Goal: Task Accomplishment & Management: Manage account settings

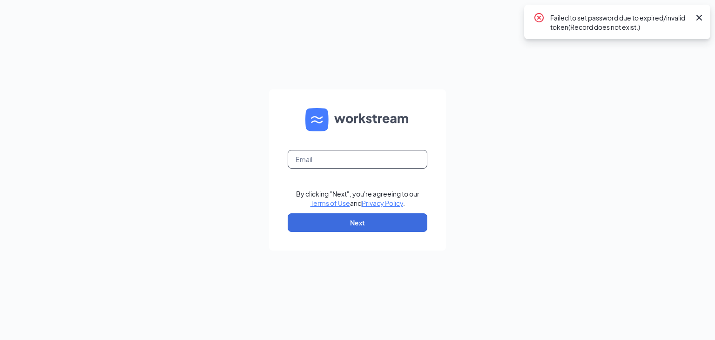
click at [374, 159] on input "text" at bounding box center [358, 159] width 140 height 19
type input "[EMAIL_ADDRESS][DOMAIN_NAME]"
click at [363, 227] on button "Next" at bounding box center [358, 222] width 140 height 19
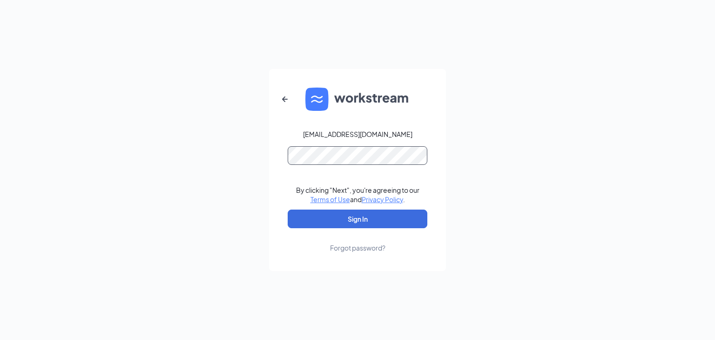
click at [288, 209] on button "Sign In" at bounding box center [358, 218] width 140 height 19
click at [318, 213] on button "Sign In" at bounding box center [358, 218] width 140 height 19
click at [386, 220] on button "Sign In" at bounding box center [358, 218] width 140 height 19
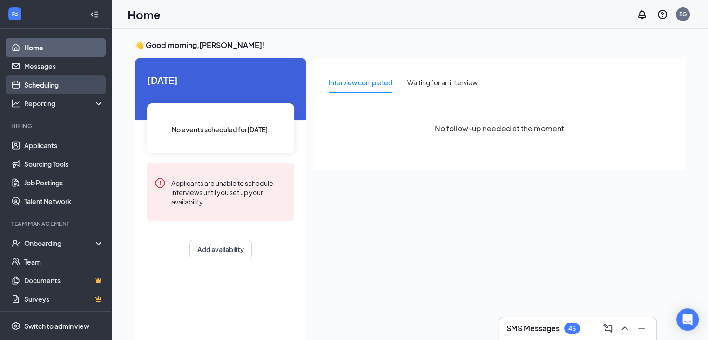
click at [51, 88] on link "Scheduling" at bounding box center [64, 84] width 80 height 19
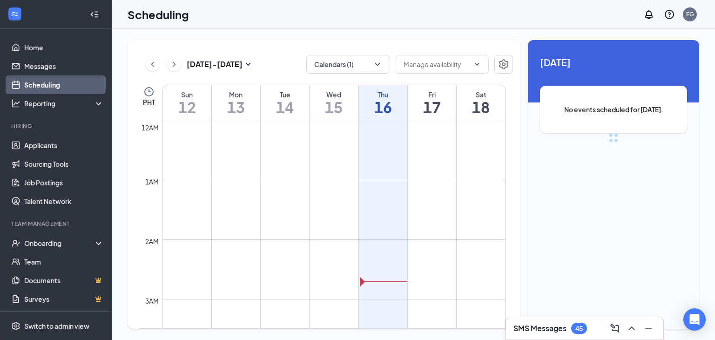
scroll to position [458, 0]
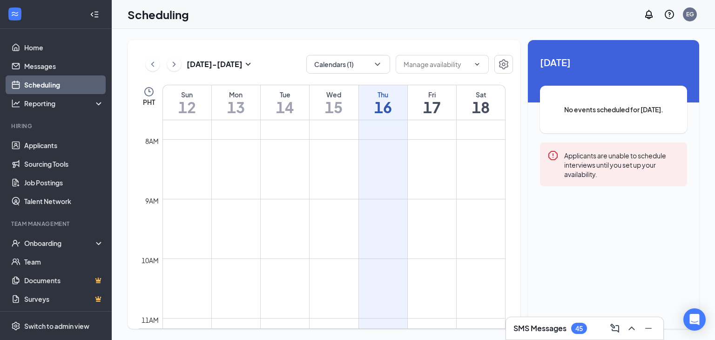
click at [615, 177] on div "Applicants are unable to schedule interviews until you set up your availability." at bounding box center [621, 164] width 115 height 29
click at [379, 67] on icon "ChevronDown" at bounding box center [377, 64] width 9 height 9
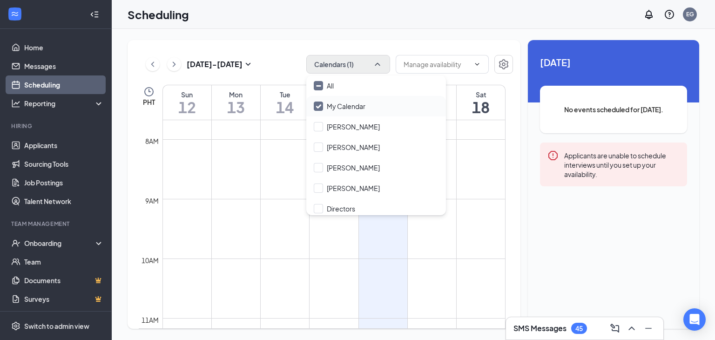
click at [319, 106] on input "My Calendar" at bounding box center [340, 105] width 52 height 9
click at [318, 102] on input "My Calendar" at bounding box center [340, 105] width 52 height 9
click at [320, 106] on input "My Calendar" at bounding box center [340, 105] width 52 height 9
checkbox input "true"
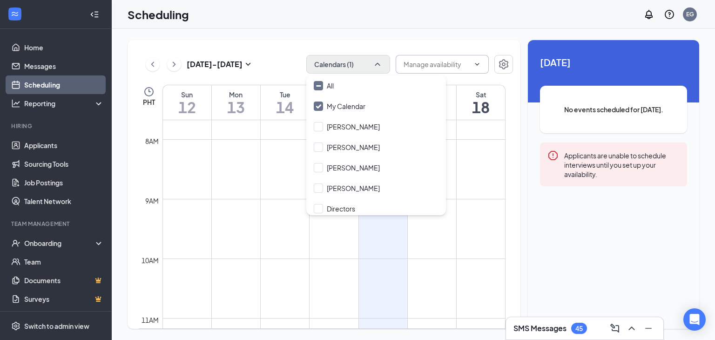
click at [474, 63] on icon "ChevronDown" at bounding box center [476, 64] width 7 height 7
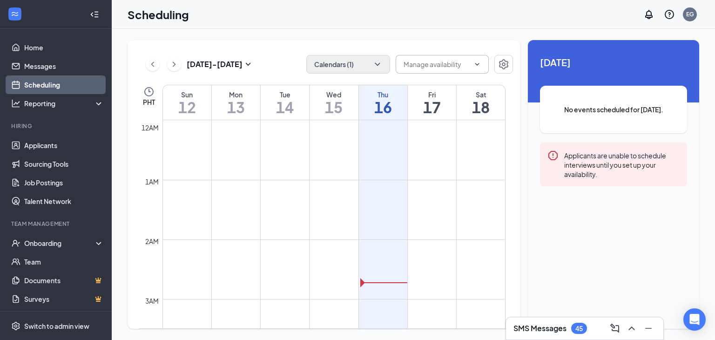
click at [478, 68] on icon "ChevronDown" at bounding box center [476, 64] width 7 height 7
click at [512, 66] on button "button" at bounding box center [503, 64] width 19 height 19
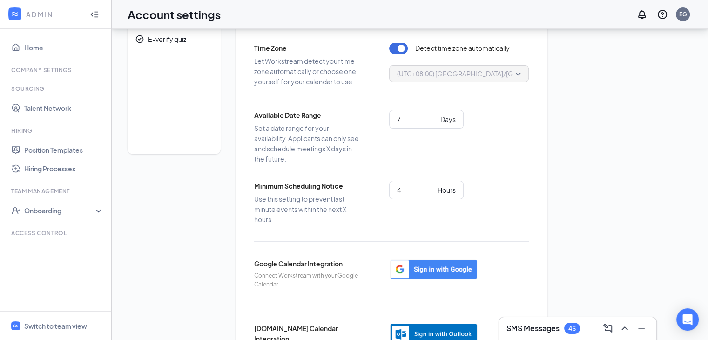
scroll to position [106, 0]
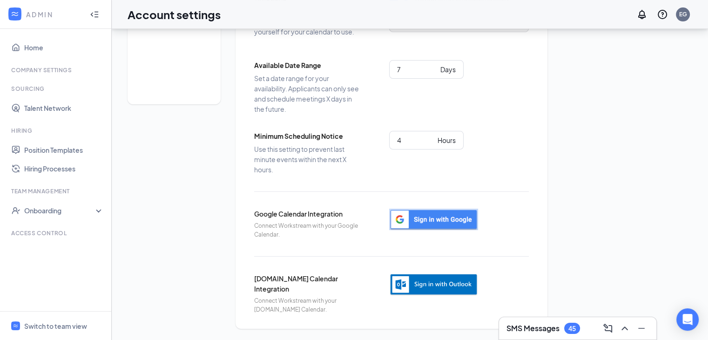
click at [446, 220] on img "button" at bounding box center [433, 219] width 89 height 21
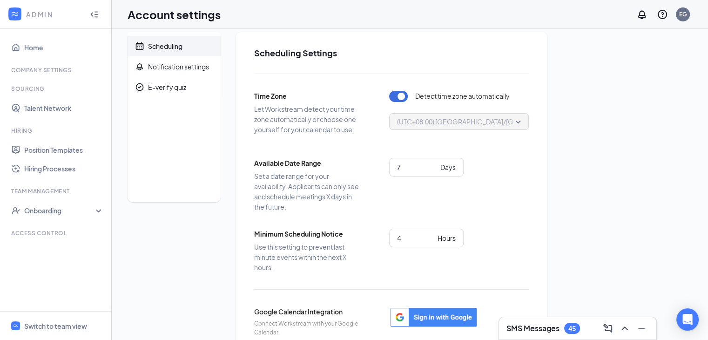
scroll to position [0, 0]
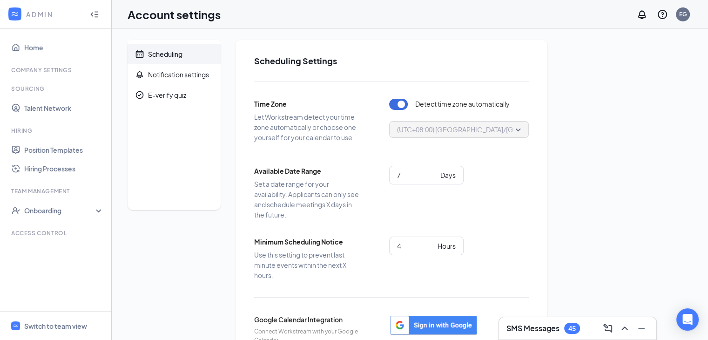
click at [519, 129] on span "(UTC+08:00) [GEOGRAPHIC_DATA]/[GEOGRAPHIC_DATA] - Philippine Time" at bounding box center [511, 129] width 228 height 14
click at [518, 132] on span "(UTC+08:00) [GEOGRAPHIC_DATA]/[GEOGRAPHIC_DATA] - Philippine Time" at bounding box center [511, 129] width 228 height 14
click at [395, 107] on button "button" at bounding box center [398, 104] width 19 height 11
click at [517, 133] on span "(UTC+08:00) [GEOGRAPHIC_DATA]/[GEOGRAPHIC_DATA] - Philippine Time" at bounding box center [511, 129] width 228 height 14
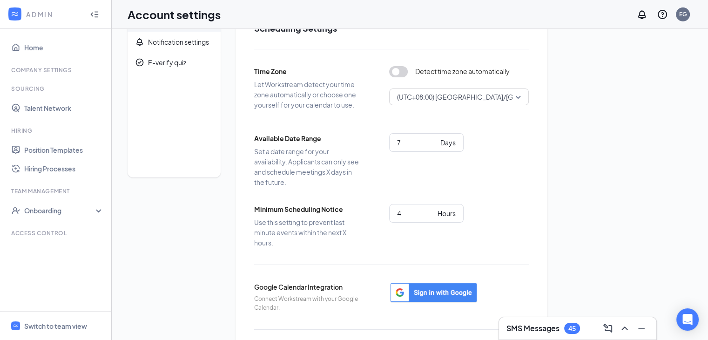
scroll to position [13, 0]
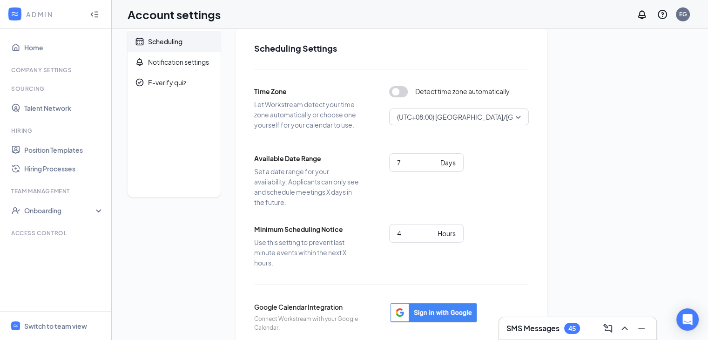
click at [522, 119] on div "(UTC+08:00) [GEOGRAPHIC_DATA]/[GEOGRAPHIC_DATA] - Philippine Time" at bounding box center [459, 116] width 140 height 17
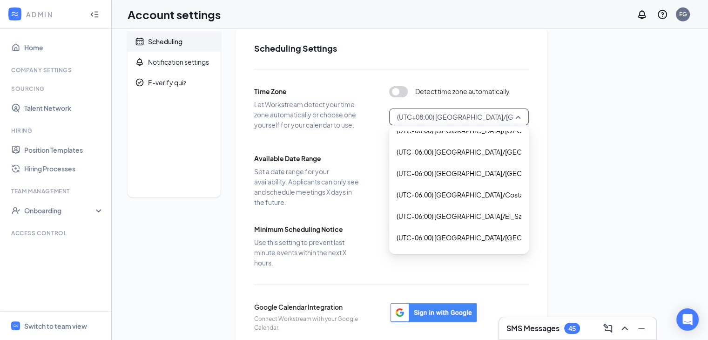
scroll to position [406, 0]
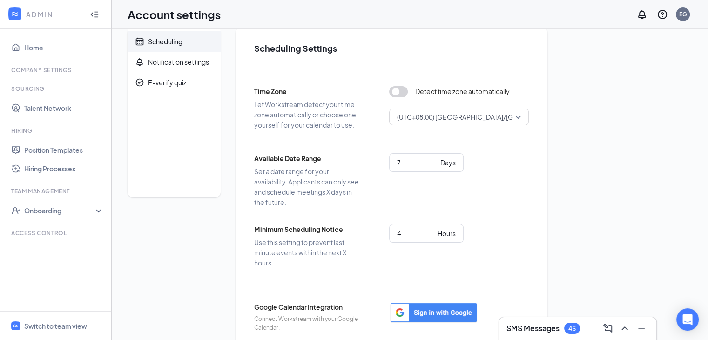
click at [517, 117] on span "(UTC+08:00) [GEOGRAPHIC_DATA]/[GEOGRAPHIC_DATA] - Philippine Time" at bounding box center [511, 117] width 228 height 14
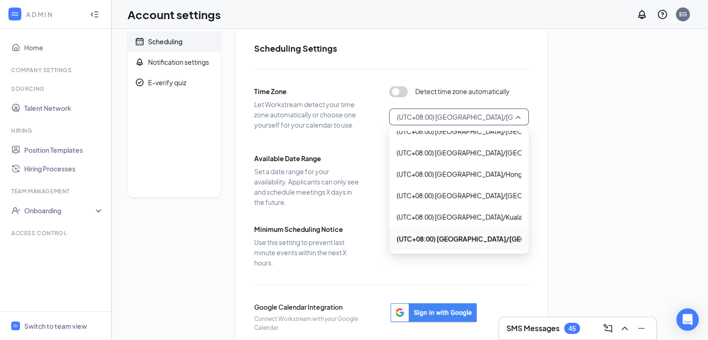
click at [517, 117] on span "(UTC+08:00) [GEOGRAPHIC_DATA]/[GEOGRAPHIC_DATA] - Philippine Time" at bounding box center [511, 117] width 228 height 14
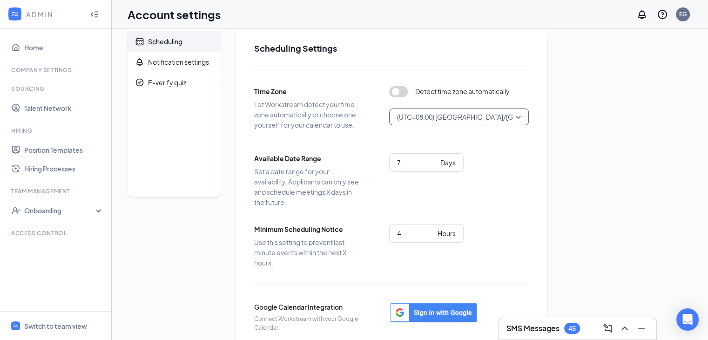
click at [523, 115] on div "(UTC+08:00) [GEOGRAPHIC_DATA]/[GEOGRAPHIC_DATA] - Philippine Time" at bounding box center [459, 116] width 140 height 17
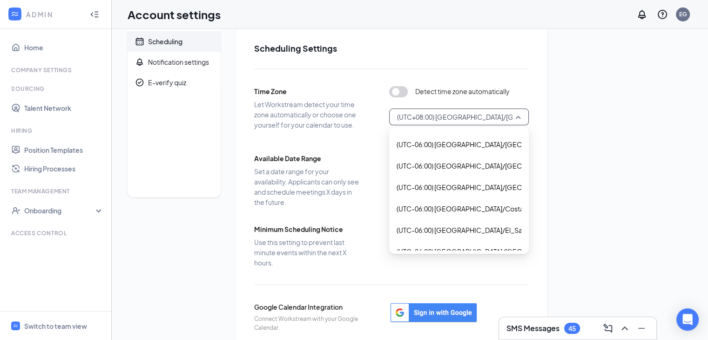
scroll to position [369, 0]
